Goal: Task Accomplishment & Management: Use online tool/utility

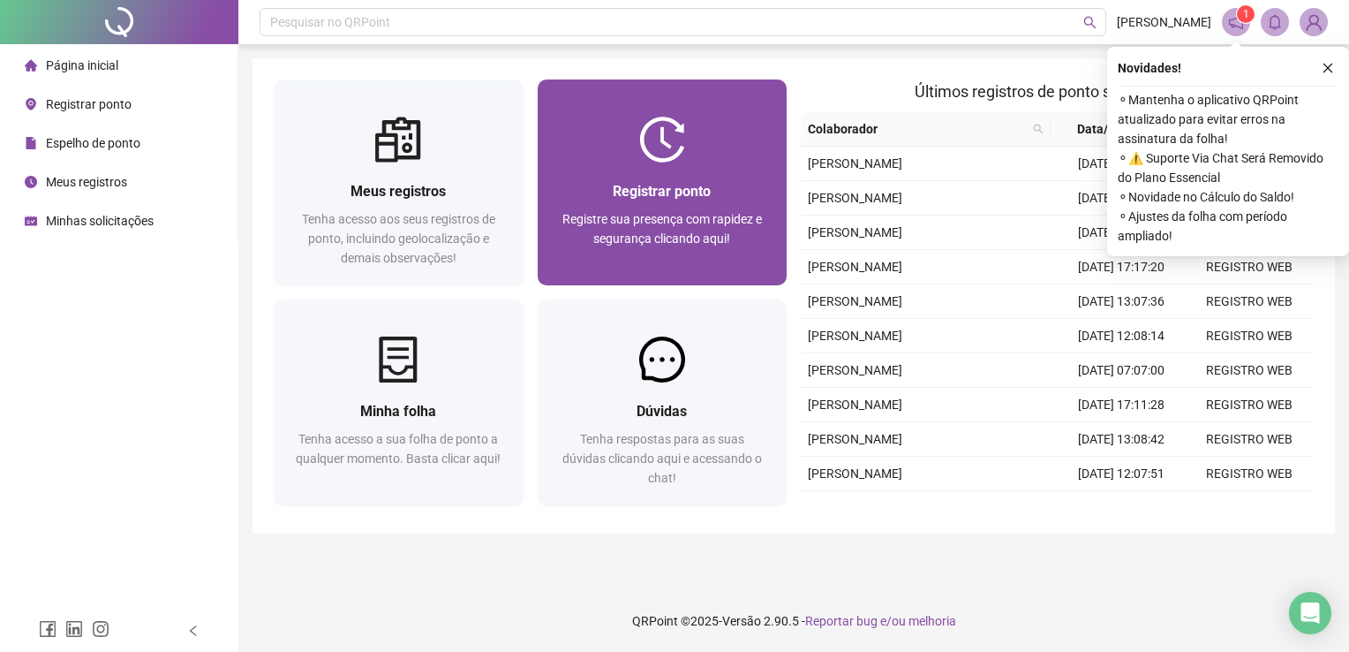
click at [696, 167] on div "Registrar ponto Registre sua presença com rapidez e segurança clicando aqui!" at bounding box center [663, 223] width 250 height 123
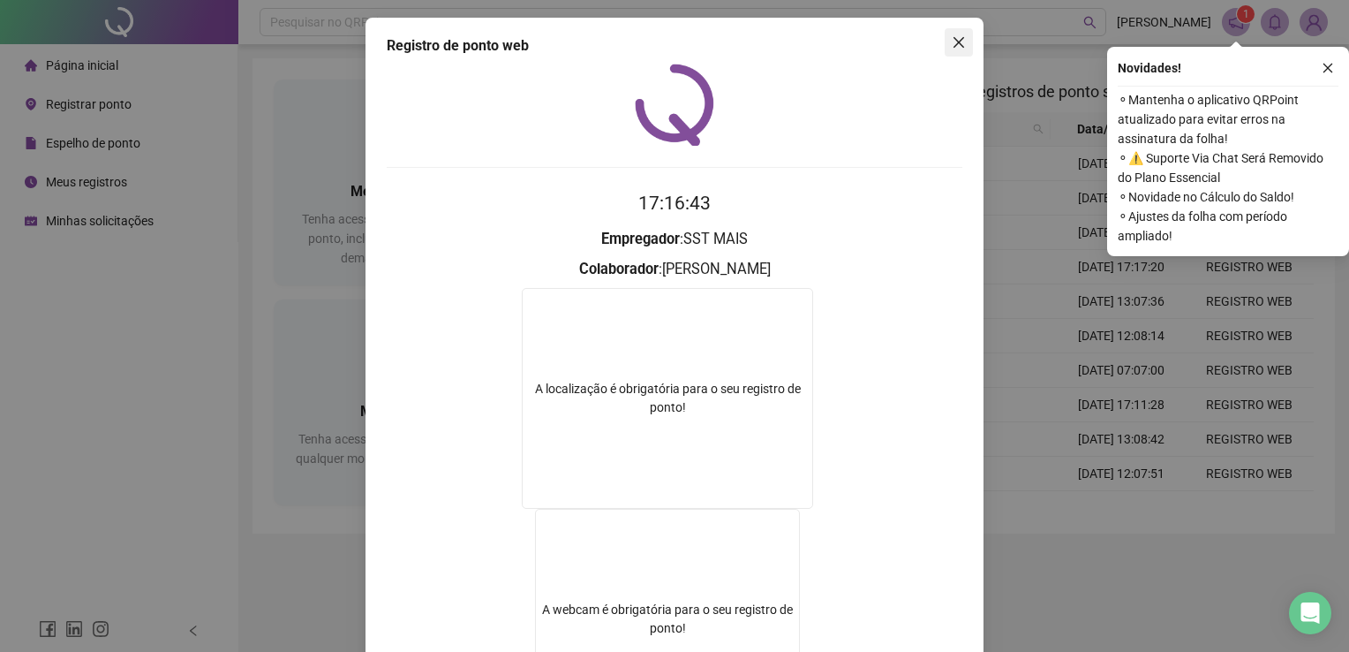
click at [963, 39] on span "Close" at bounding box center [959, 42] width 28 height 14
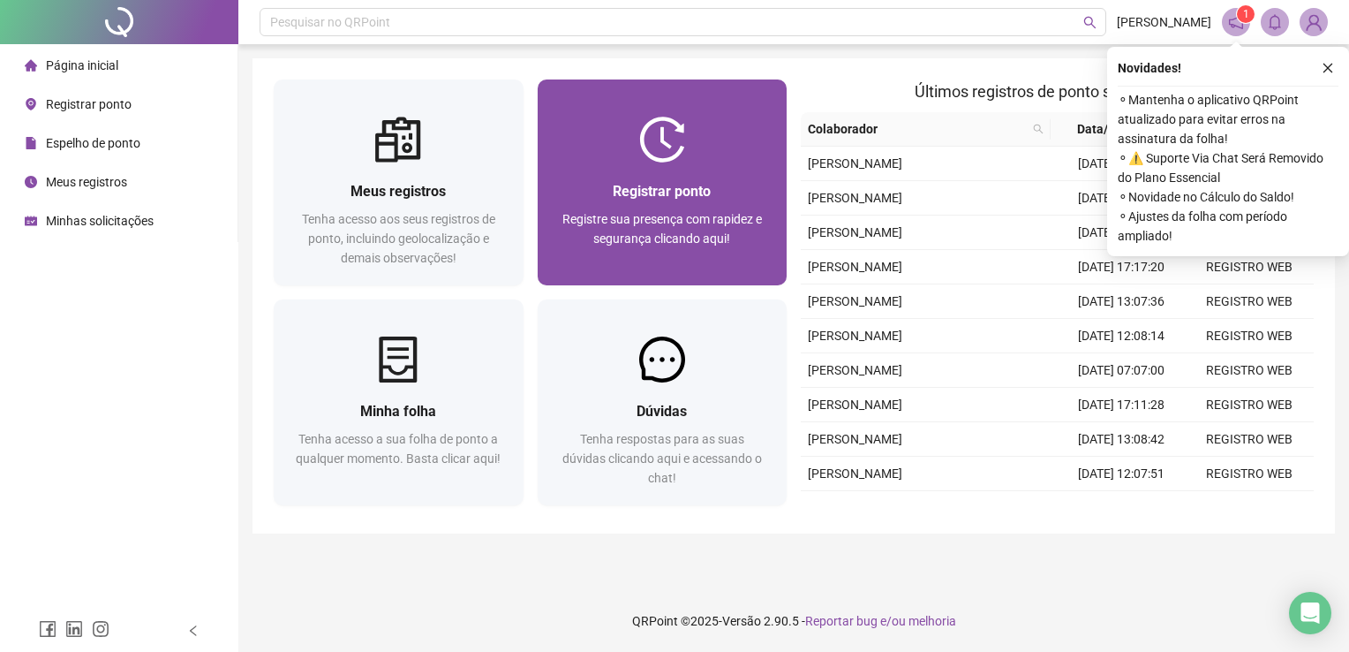
click at [728, 209] on div "Registre sua presença com rapidez e segurança clicando aqui!" at bounding box center [663, 238] width 208 height 58
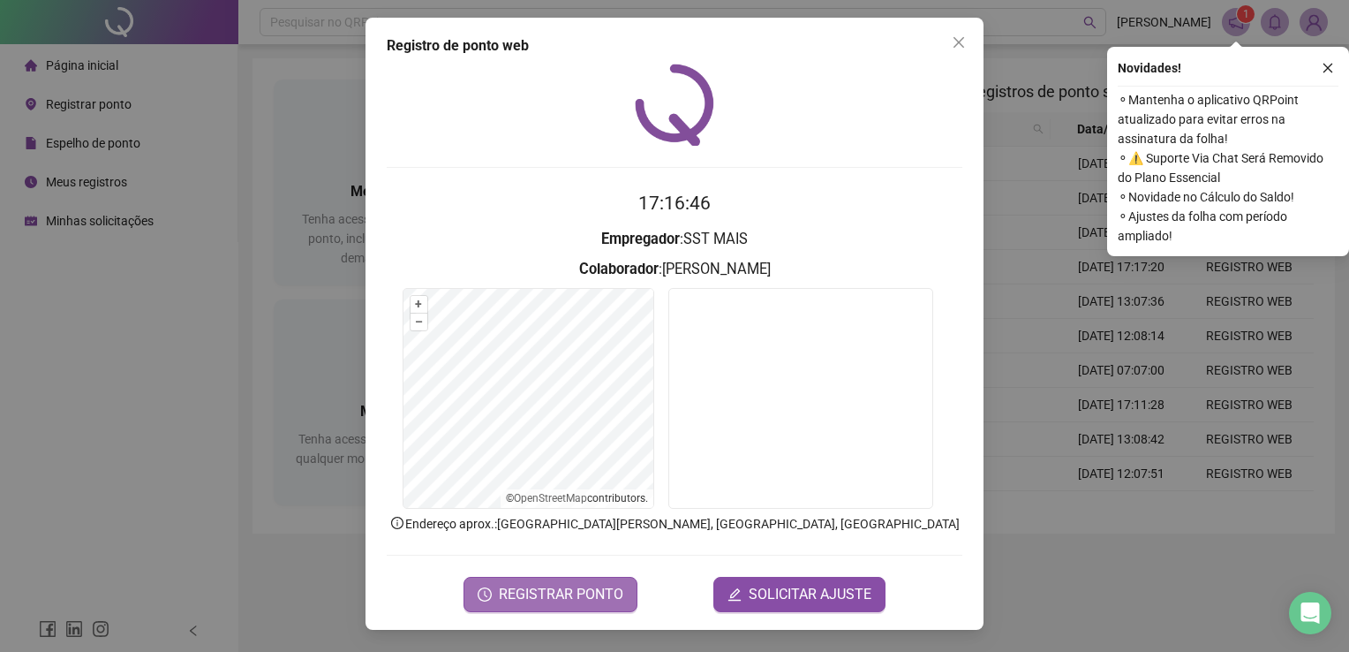
click at [591, 593] on span "REGISTRAR PONTO" at bounding box center [561, 594] width 125 height 21
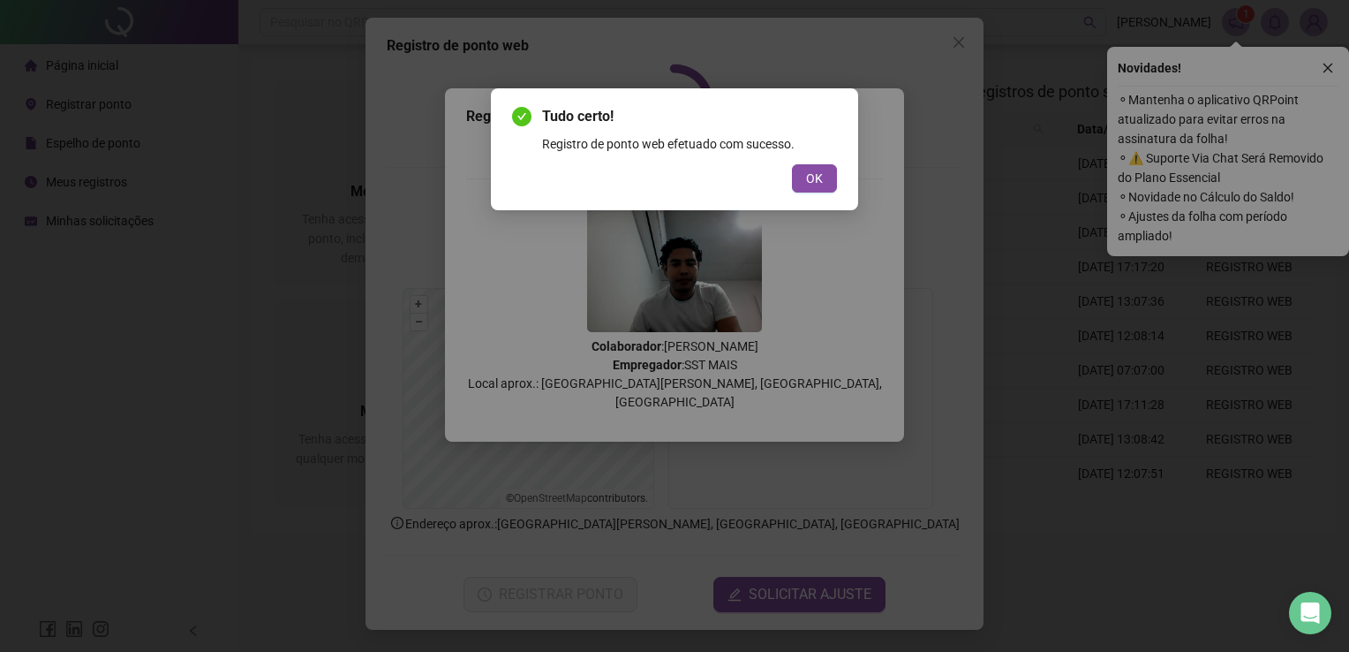
drag, startPoint x: 823, startPoint y: 179, endPoint x: 682, endPoint y: 51, distance: 190.7
click at [824, 177] on button "OK" at bounding box center [814, 178] width 45 height 28
